Goal: Navigation & Orientation: Find specific page/section

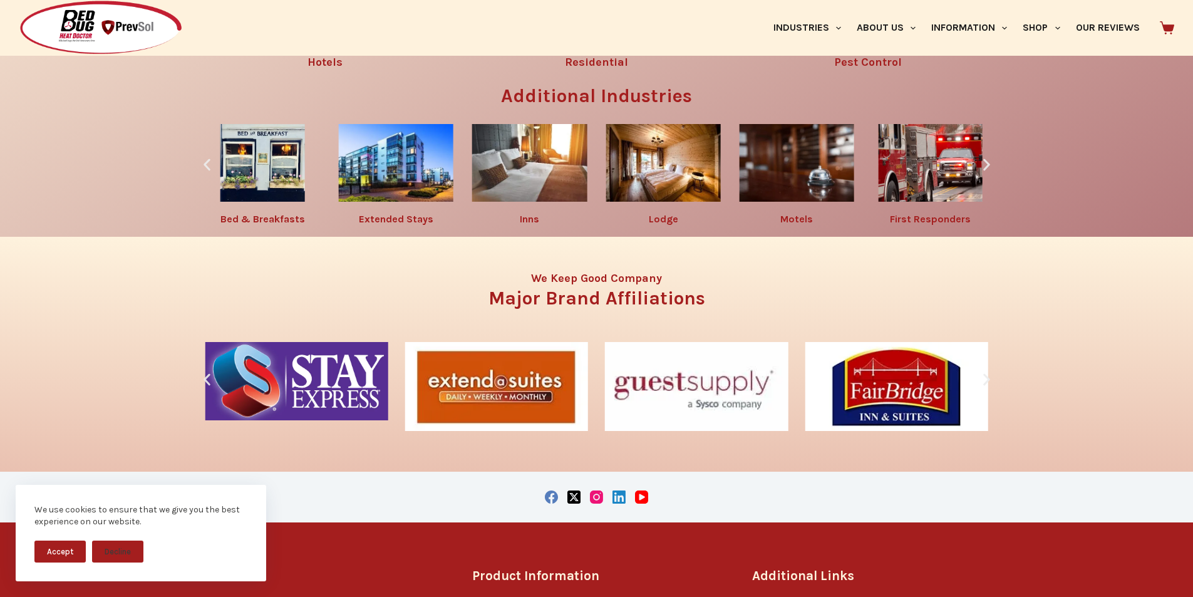
scroll to position [2240, 0]
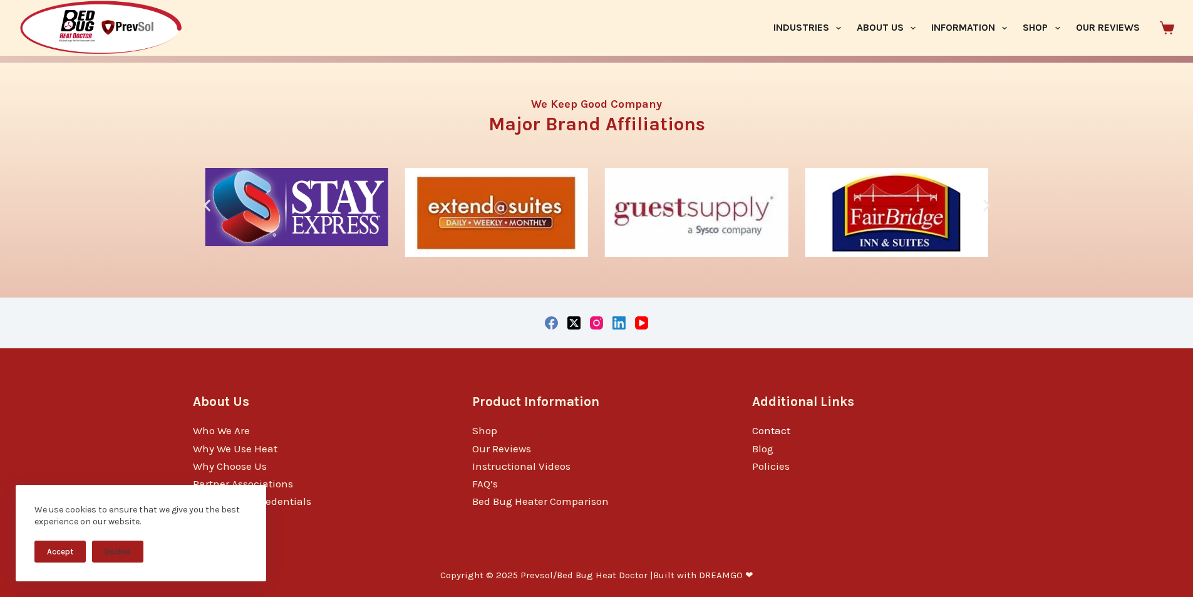
click at [775, 430] on link "Contact" at bounding box center [771, 430] width 38 height 13
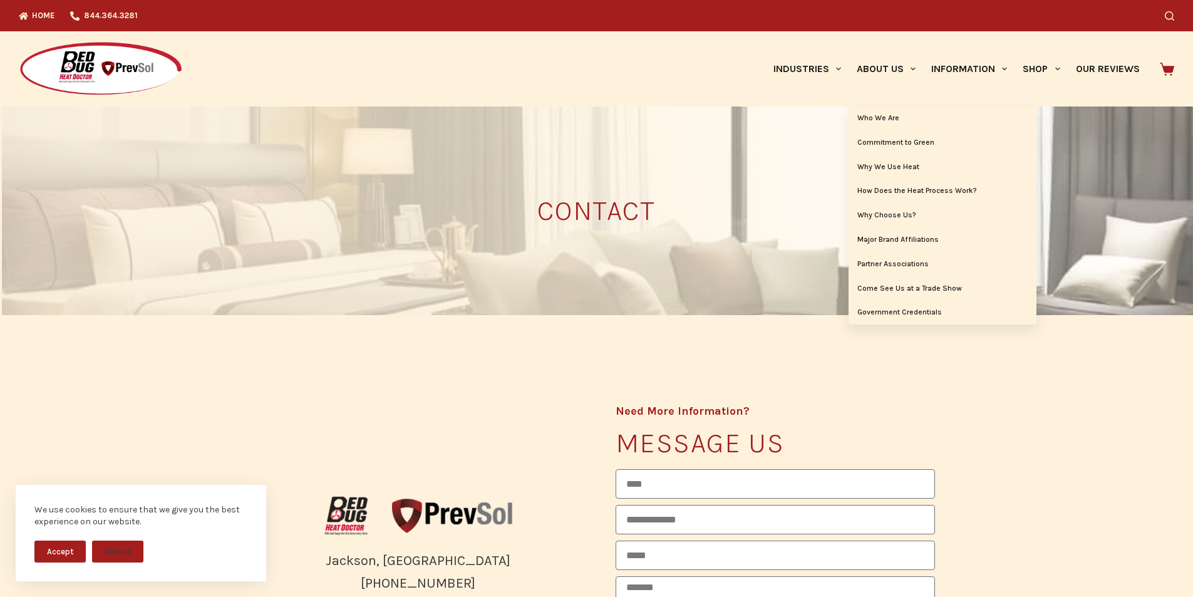
click at [418, 64] on div at bounding box center [246, 68] width 455 height 75
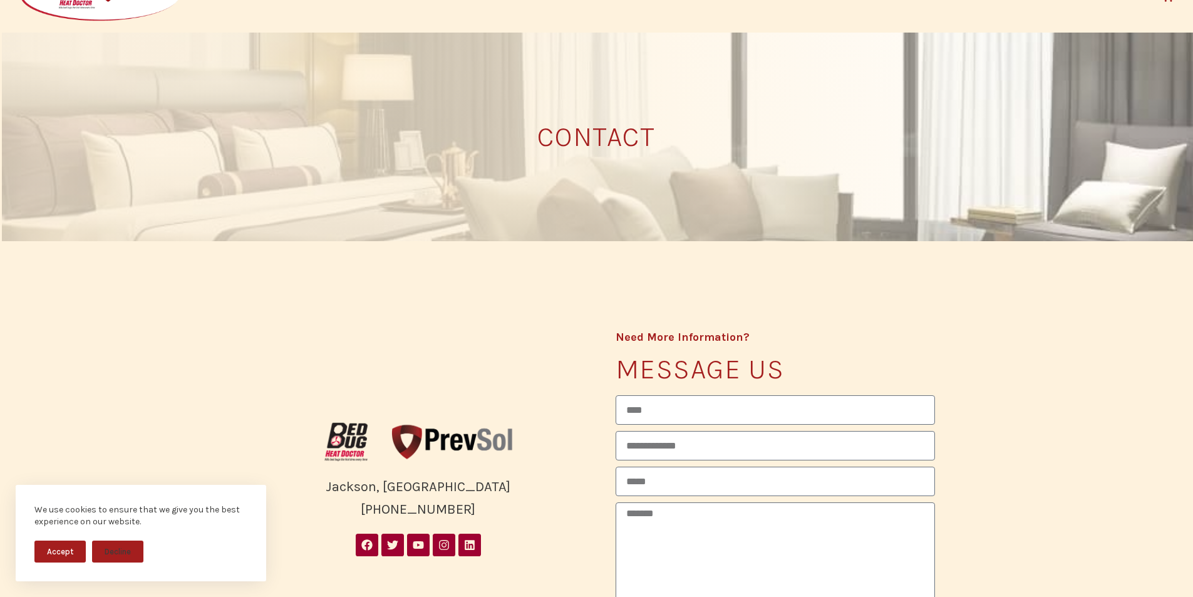
scroll to position [188, 0]
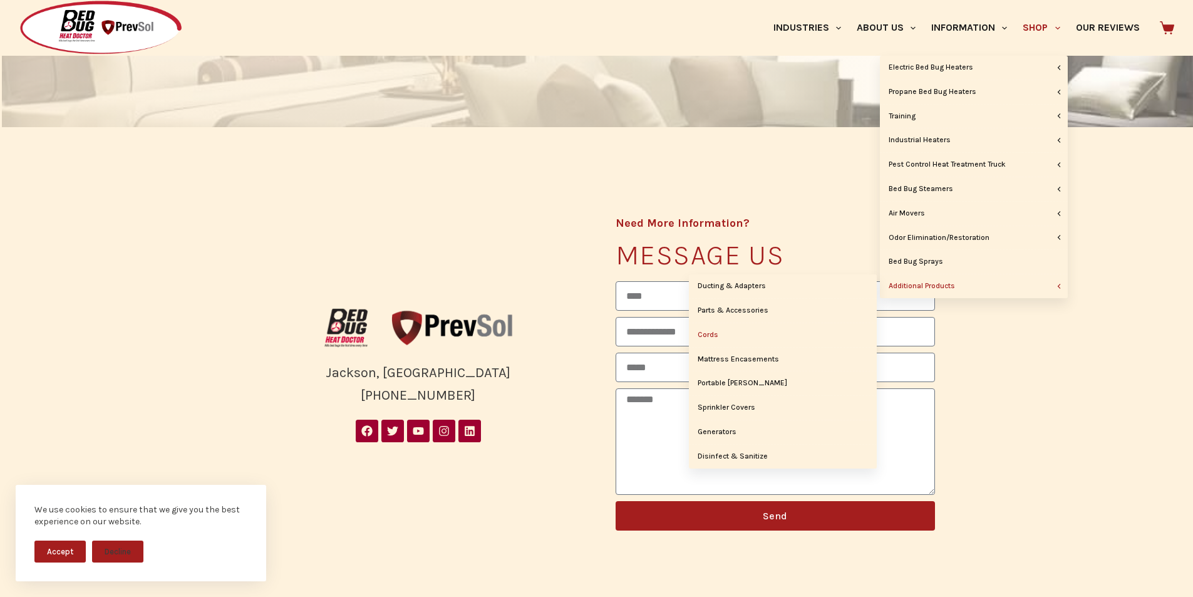
click at [725, 332] on link "Cords" at bounding box center [783, 335] width 188 height 24
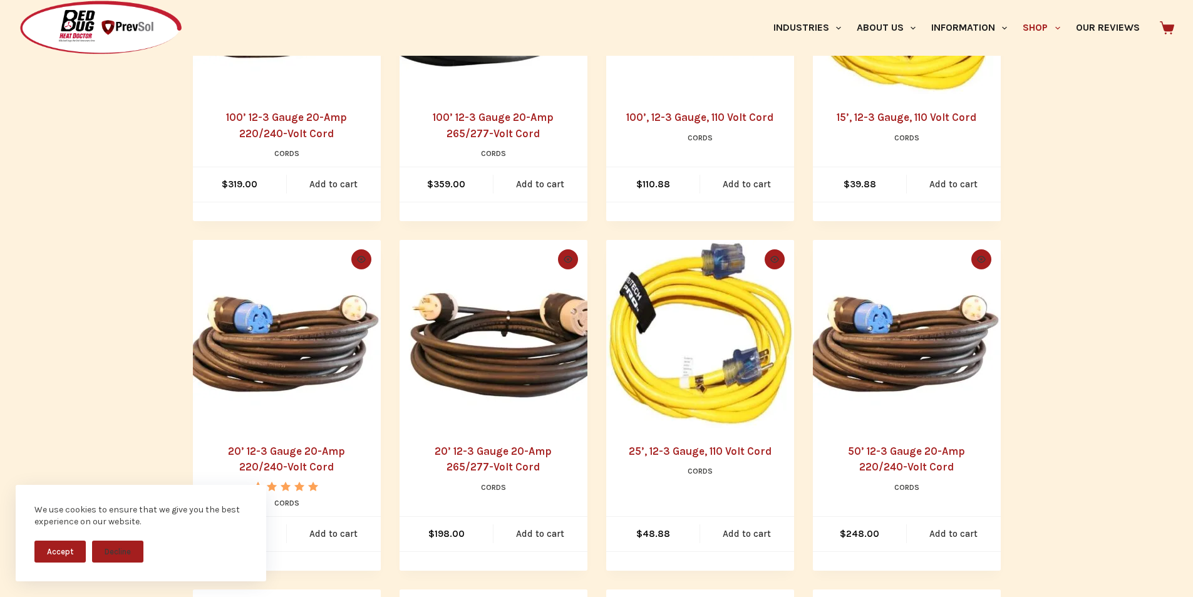
scroll to position [564, 0]
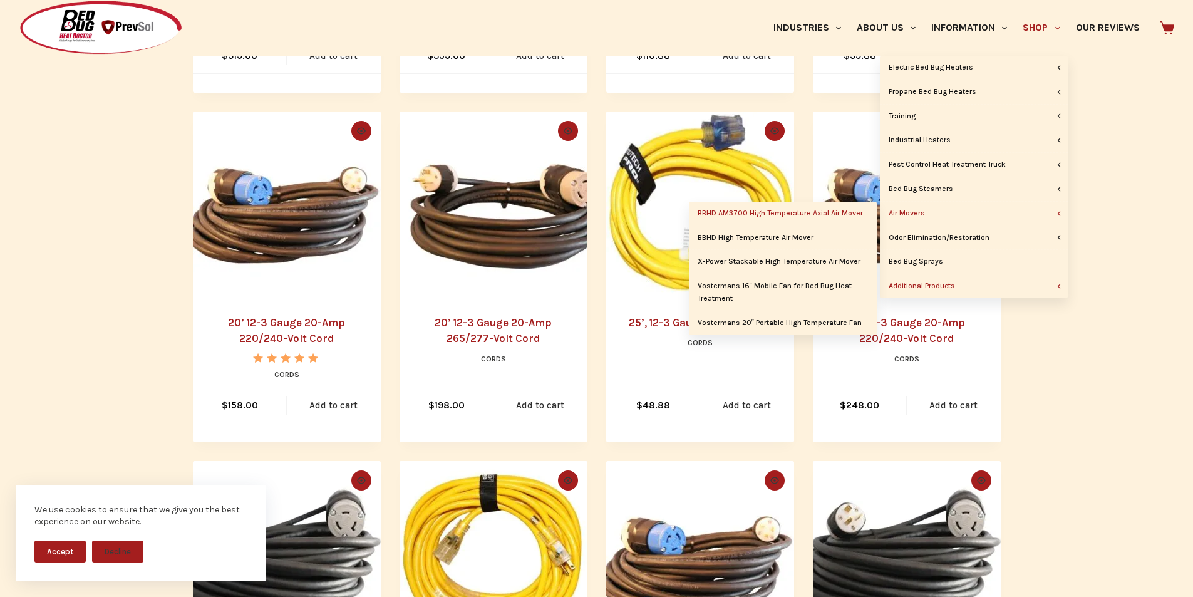
click at [852, 213] on link "BBHD AM3700 High Temperature Axial Air Mover" at bounding box center [783, 214] width 188 height 24
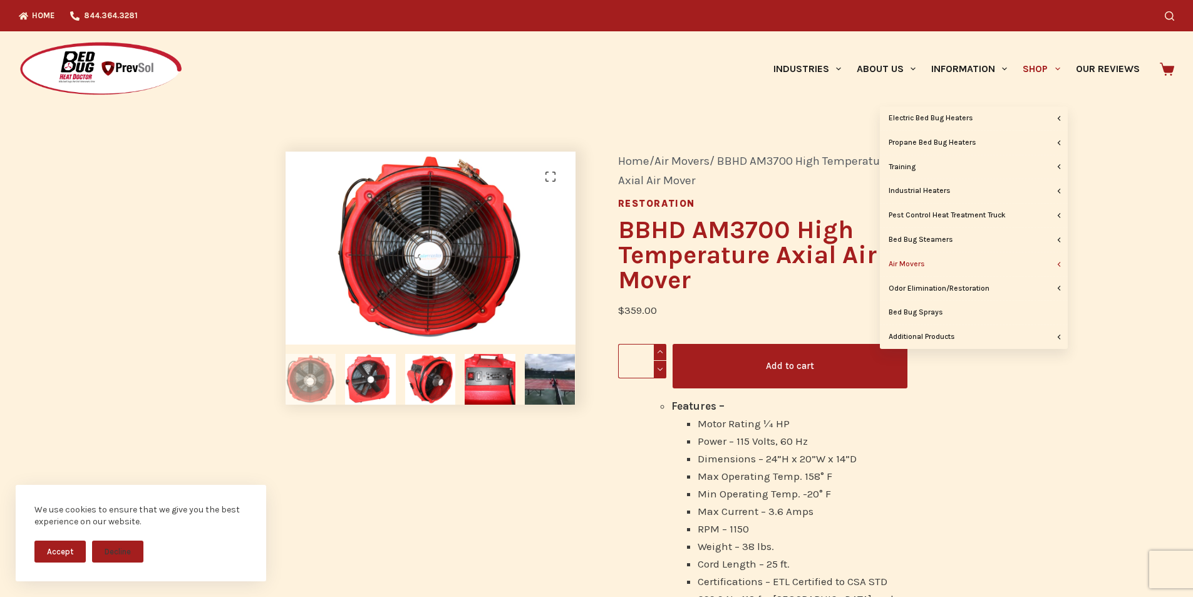
click at [1040, 73] on link "Shop" at bounding box center [1041, 68] width 53 height 75
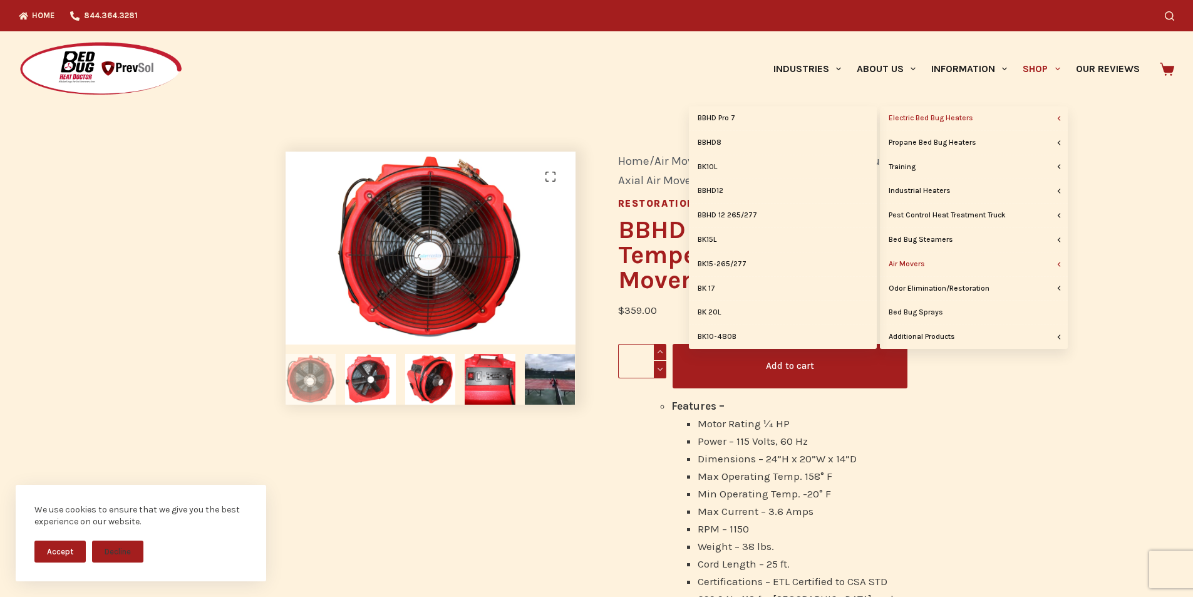
click at [1032, 117] on link "Electric Bed Bug Heaters" at bounding box center [974, 118] width 188 height 24
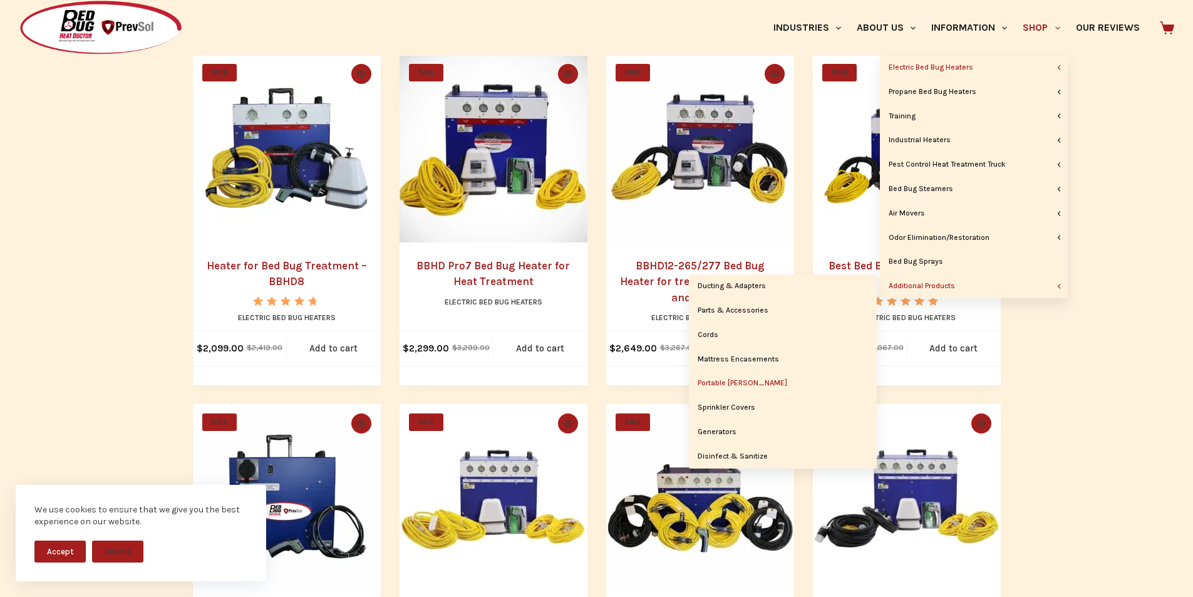
click at [740, 376] on link "Portable [PERSON_NAME]" at bounding box center [783, 383] width 188 height 24
